Goal: Transaction & Acquisition: Purchase product/service

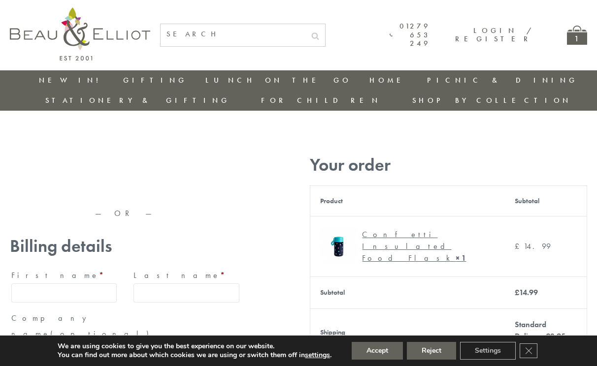
type input "[EMAIL_ADDRESS][DOMAIN_NAME]"
type input "[PERSON_NAME]"
type input "Williams"
type input "23, Scottsdale, Happytown"
type input "London"
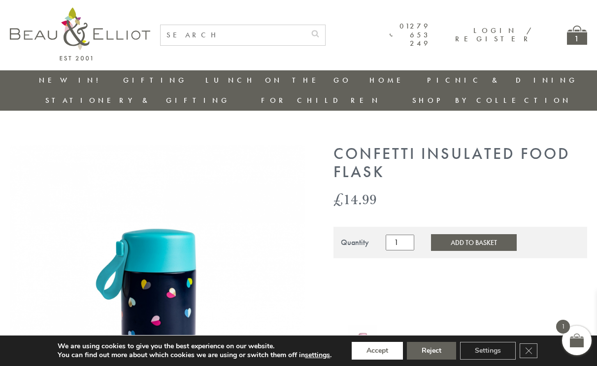
click at [377, 351] on button "Accept" at bounding box center [377, 351] width 51 height 18
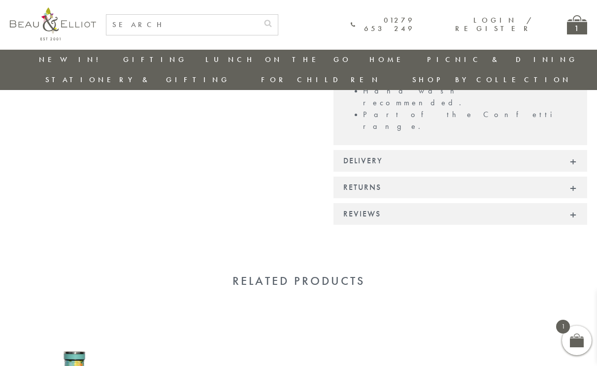
scroll to position [738, 0]
